Goal: Transaction & Acquisition: Book appointment/travel/reservation

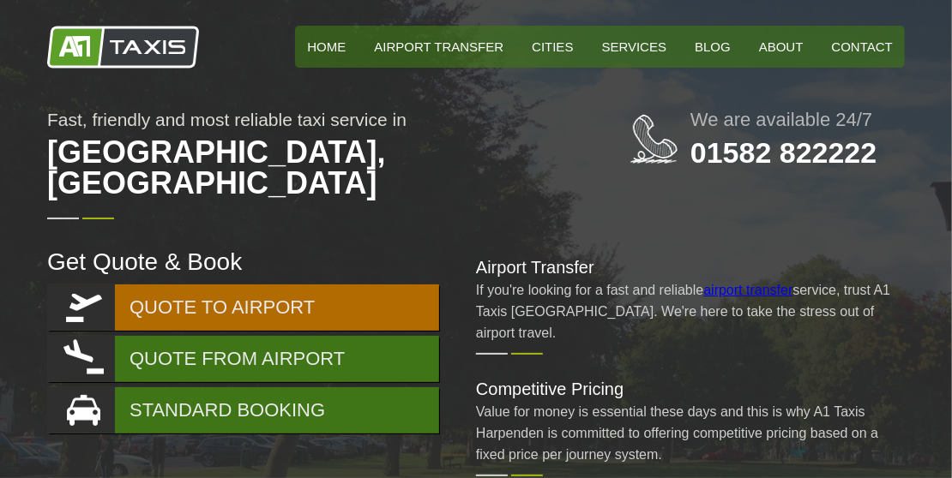
click at [268, 285] on link "QUOTE TO AIRPORT" at bounding box center [243, 308] width 392 height 46
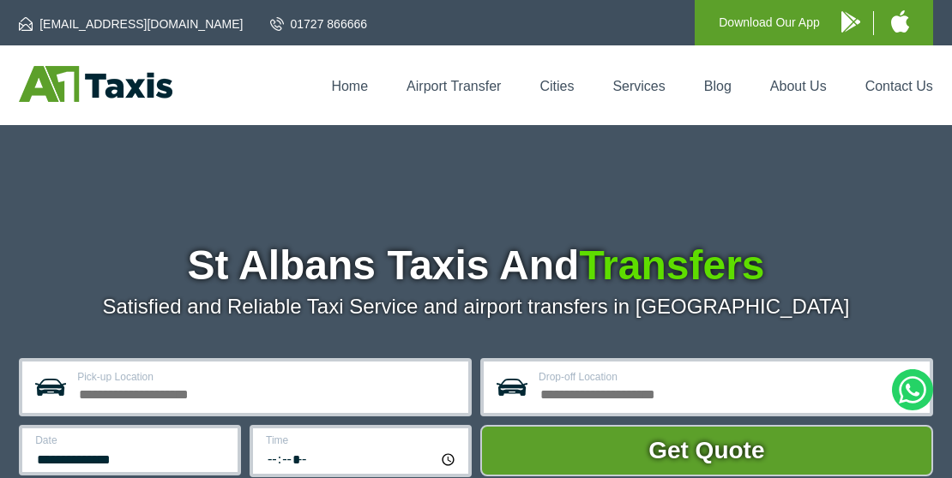
scroll to position [17, 0]
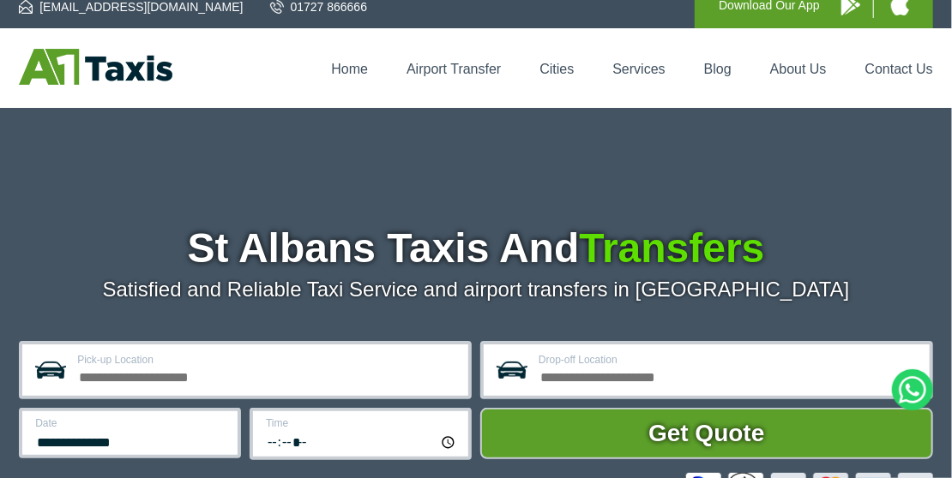
click at [355, 361] on label "Pick-up Location" at bounding box center [267, 360] width 381 height 10
click at [355, 365] on input "Pick-up Location" at bounding box center [267, 375] width 381 height 21
click at [331, 377] on input "Pick-up Location" at bounding box center [267, 375] width 381 height 21
